Goal: Task Accomplishment & Management: Manage account settings

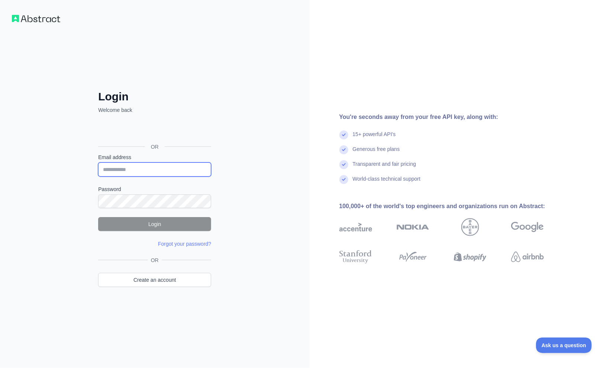
click at [161, 168] on input "Email address" at bounding box center [154, 169] width 113 height 14
type input "**********"
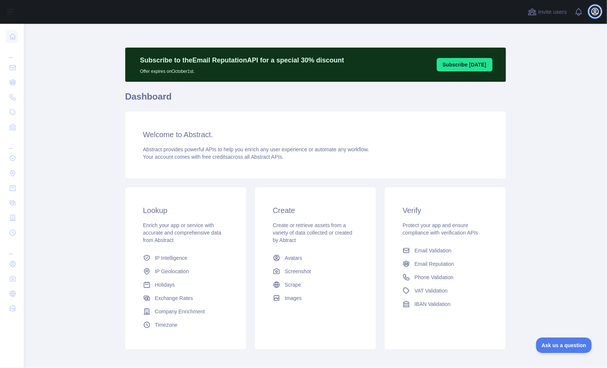
click at [595, 11] on icon "button" at bounding box center [595, 11] width 9 height 9
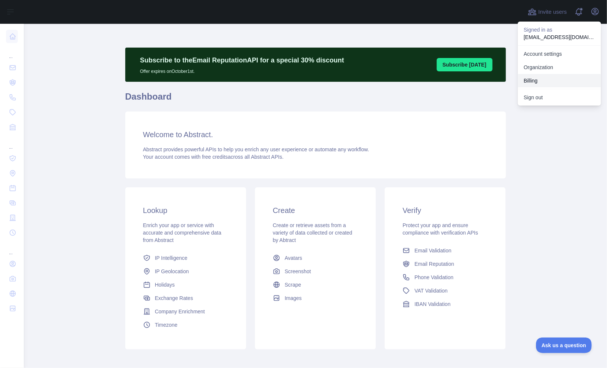
click at [532, 81] on button "Billing" at bounding box center [559, 80] width 83 height 13
